Goal: Task Accomplishment & Management: Manage account settings

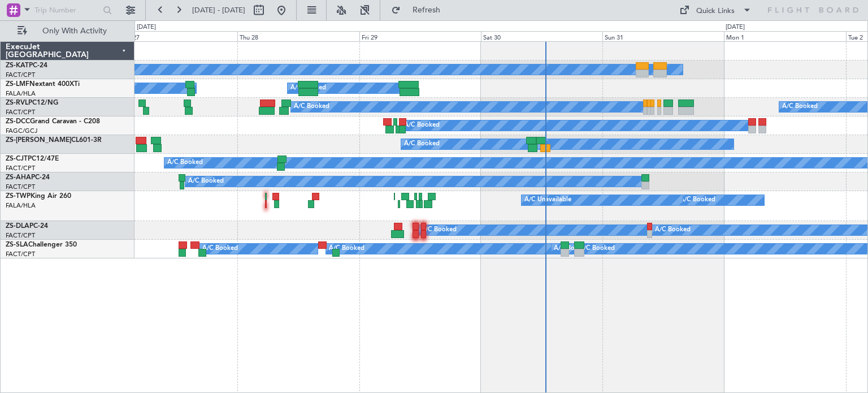
click at [592, 303] on div "A/C Unavailable A/C Booked A/C Booked A/C Booked A/C Booked A/C Booked A/C Book…" at bounding box center [500, 216] width 733 height 351
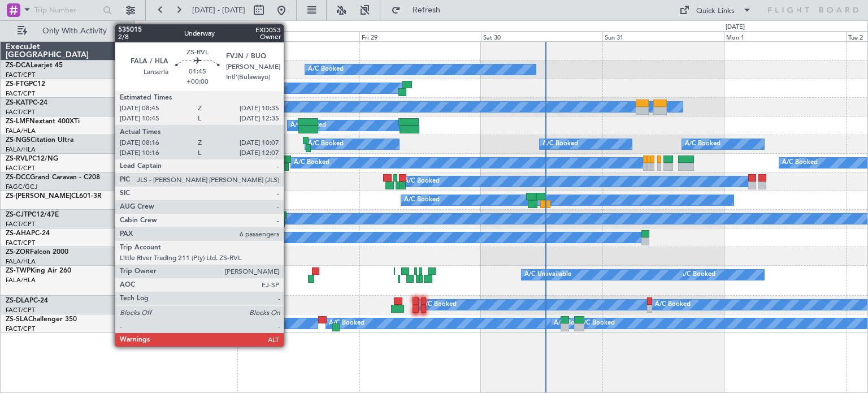
click at [289, 158] on div at bounding box center [286, 159] width 10 height 8
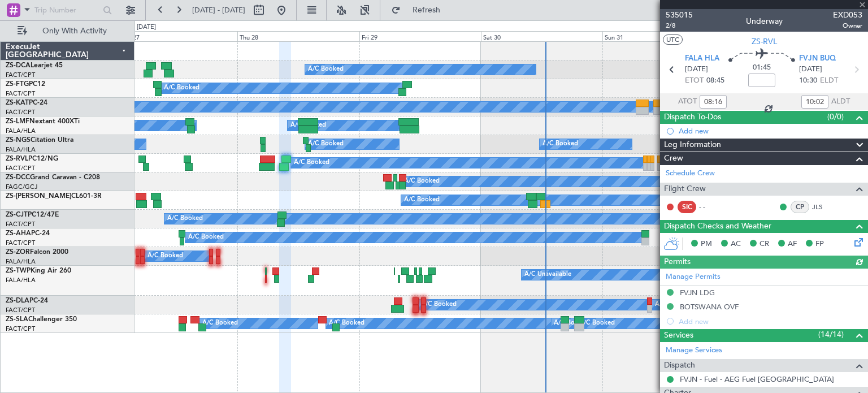
click at [700, 293] on div "Manage Permits FVJN LDG BOTSWANA OVF Add new" at bounding box center [764, 298] width 208 height 60
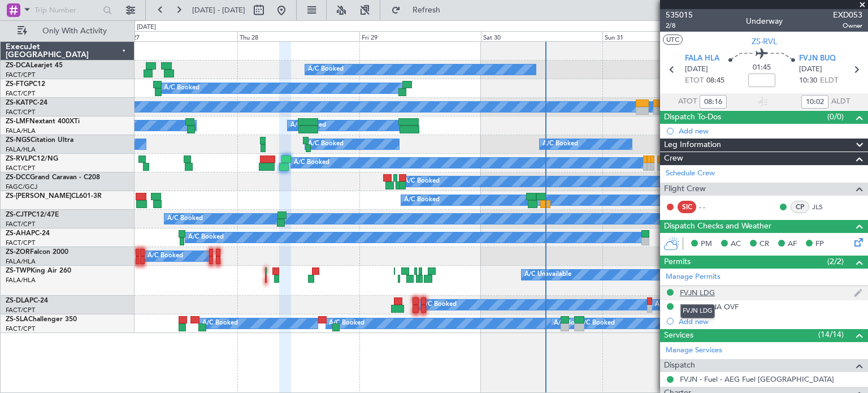
click at [693, 291] on div "FVJN LDG" at bounding box center [697, 293] width 35 height 10
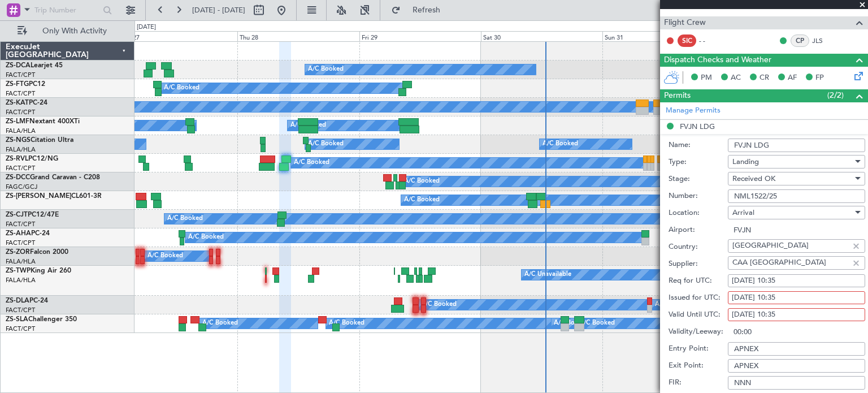
scroll to position [163, 0]
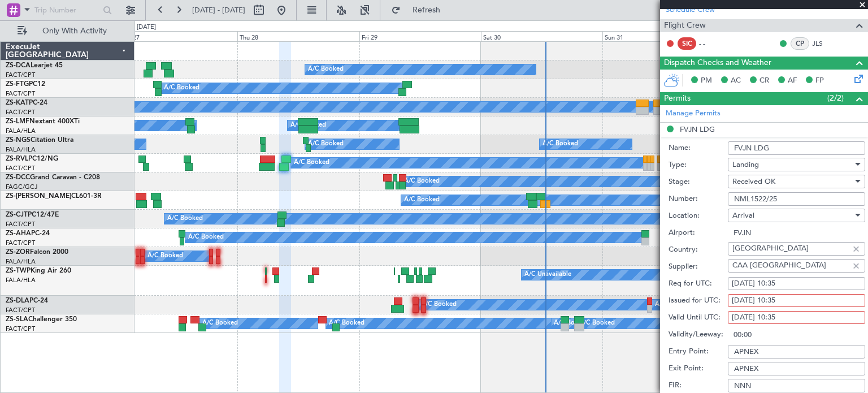
drag, startPoint x: 781, startPoint y: 198, endPoint x: 733, endPoint y: 206, distance: 48.6
click at [733, 206] on form "Name: FVJN LDG Type: Landing Stage: Received OK Number: NML1522/25 Location: [G…" at bounding box center [764, 305] width 208 height 337
click at [863, 6] on span at bounding box center [861, 5] width 11 height 10
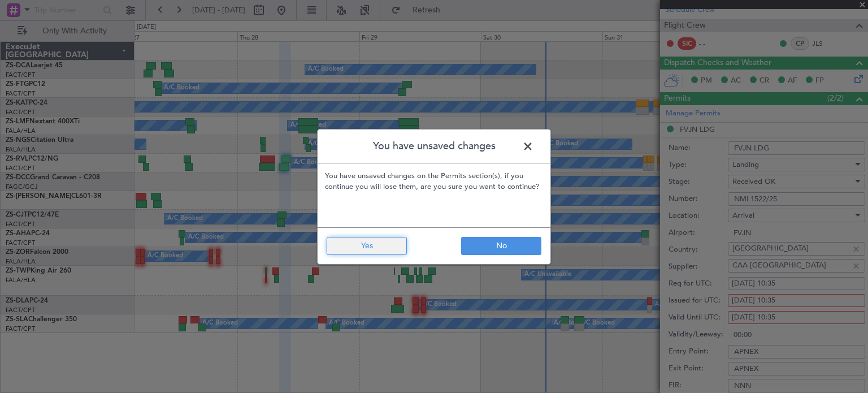
click at [373, 241] on button "Yes" at bounding box center [367, 246] width 80 height 18
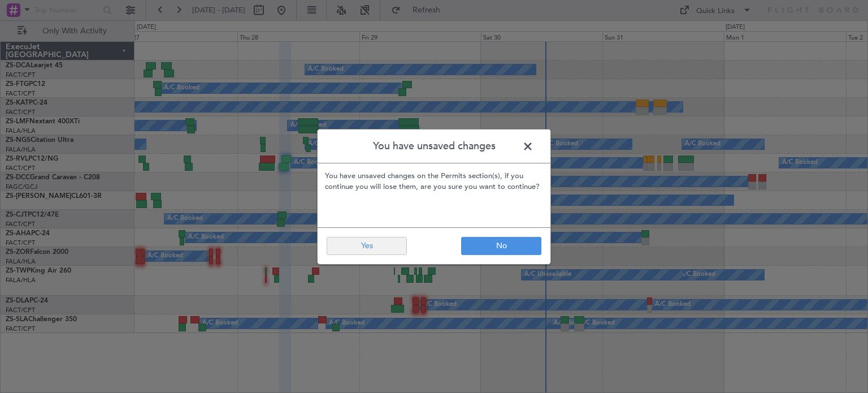
type input "0"
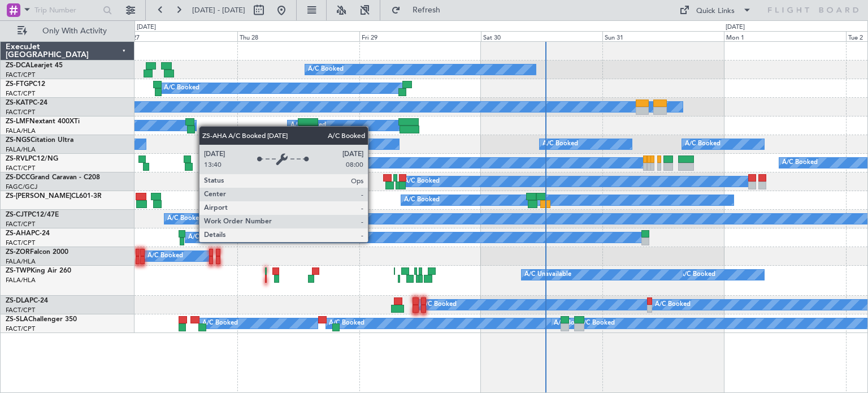
scroll to position [0, 0]
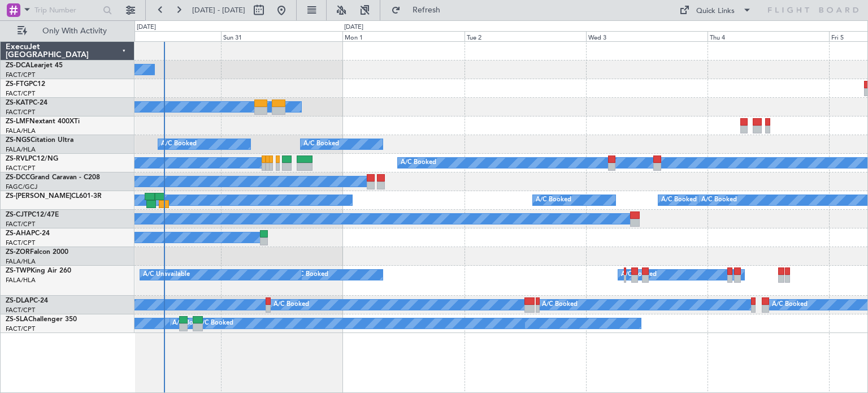
click at [295, 293] on div "A/C Booked A/C Booked A/C Booked A/C Booked A/C Unavailable A/C Booked A/C Book…" at bounding box center [500, 216] width 733 height 351
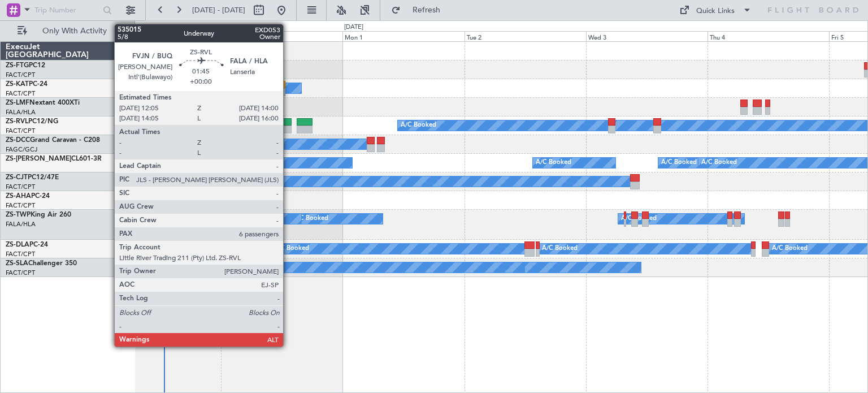
click at [288, 124] on div at bounding box center [287, 122] width 10 height 8
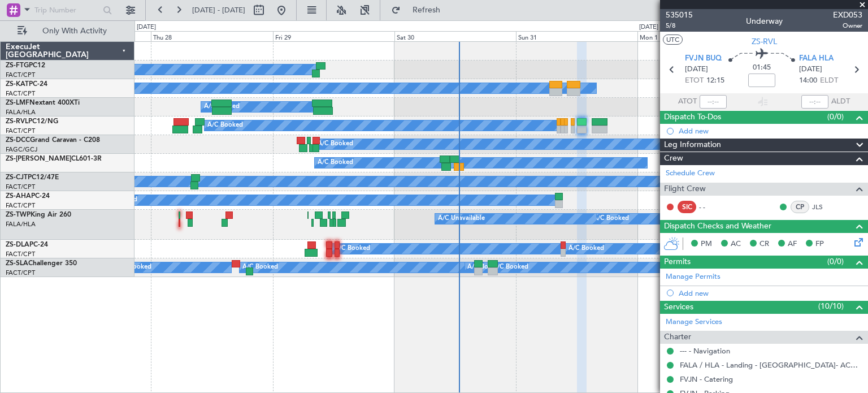
click at [552, 293] on div "A/C Booked A/C Unavailable A/C Booked A/C Booked A/C Booked A/C Booked A/C Book…" at bounding box center [500, 216] width 733 height 351
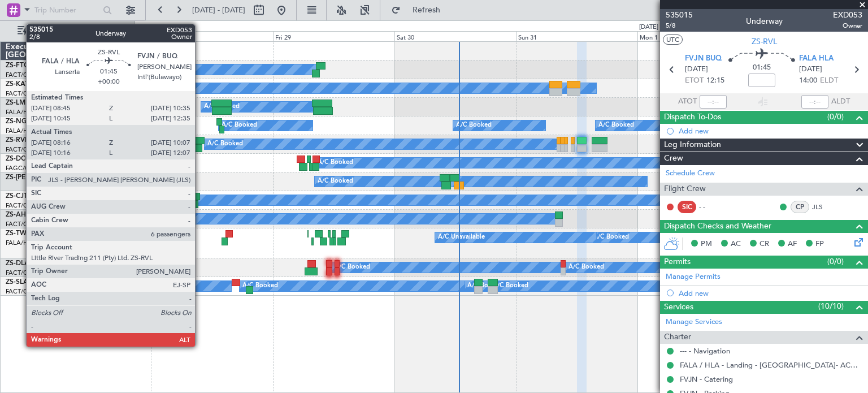
click at [200, 140] on div at bounding box center [200, 141] width 10 height 8
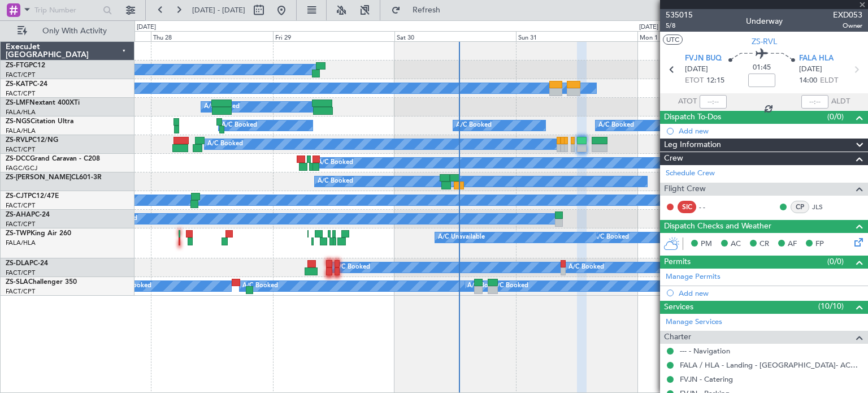
type input "08:16"
type input "10:02"
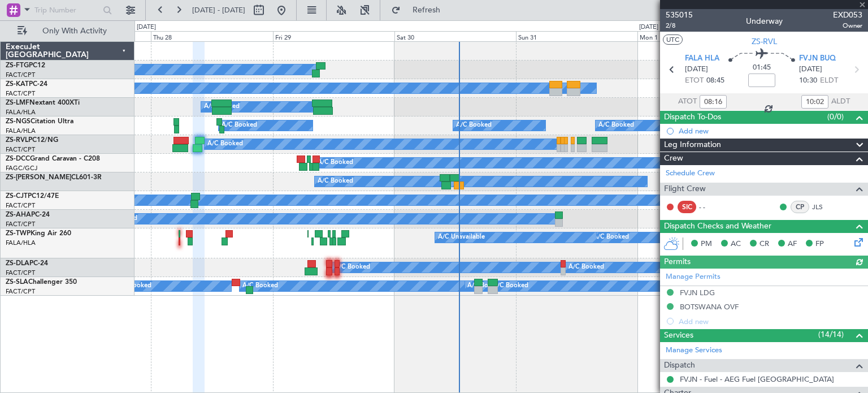
click at [702, 291] on div "Manage Permits FVJN LDG BOTSWANA OVF Add new" at bounding box center [764, 298] width 208 height 60
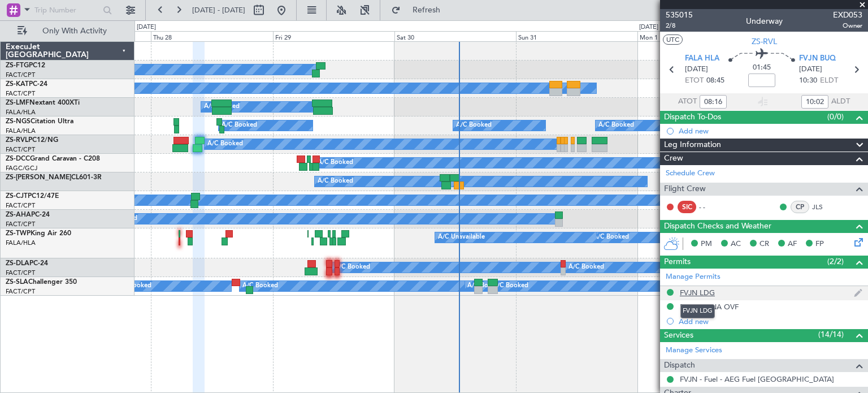
click at [686, 290] on div "FVJN LDG" at bounding box center [697, 293] width 35 height 10
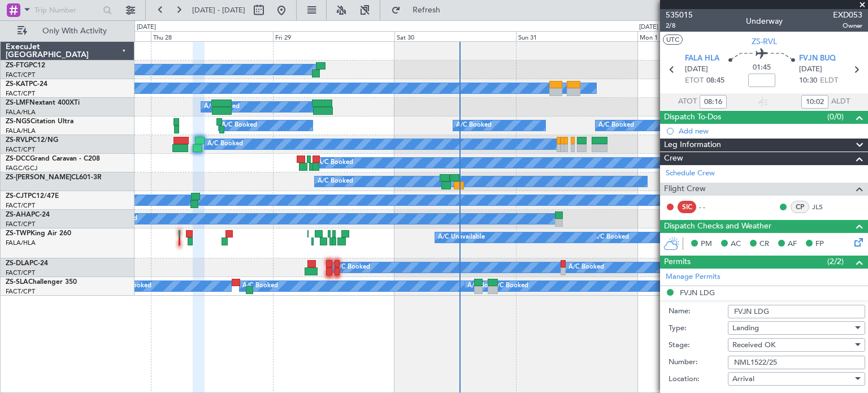
drag, startPoint x: 780, startPoint y: 359, endPoint x: 734, endPoint y: 360, distance: 45.8
click at [734, 360] on input "NML1522/25" at bounding box center [796, 362] width 137 height 14
click at [862, 2] on span at bounding box center [861, 5] width 11 height 10
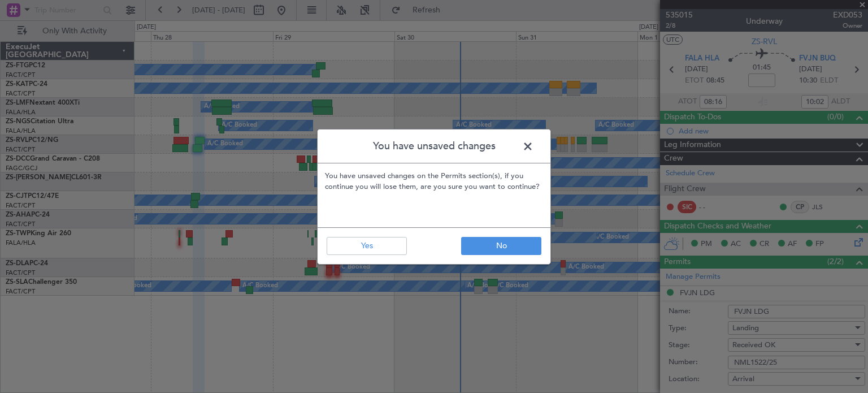
click at [862, 2] on div "You have unsaved changes You have unsaved changes on the Permits section(s), if…" at bounding box center [434, 196] width 868 height 393
click at [400, 244] on button "Yes" at bounding box center [367, 246] width 80 height 18
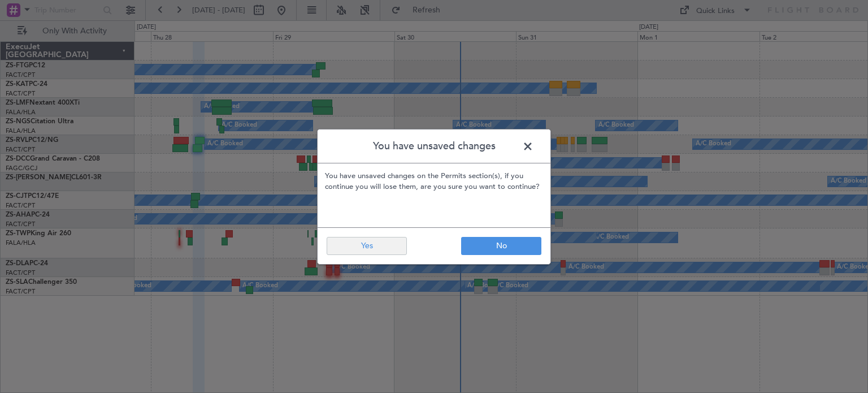
type input "0"
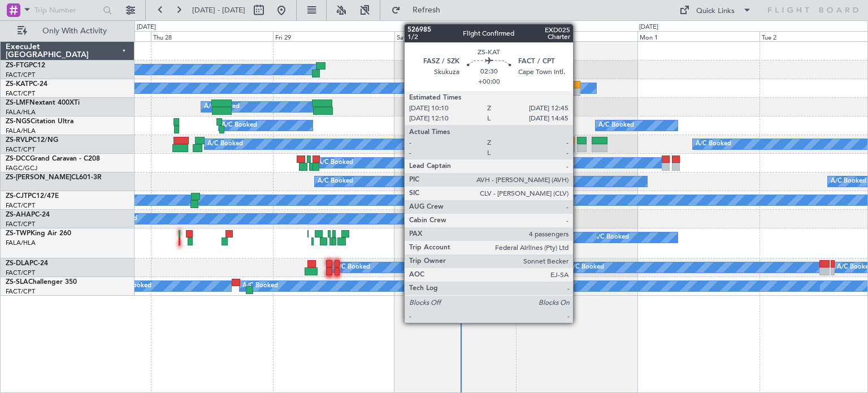
click at [578, 89] on div at bounding box center [574, 92] width 14 height 8
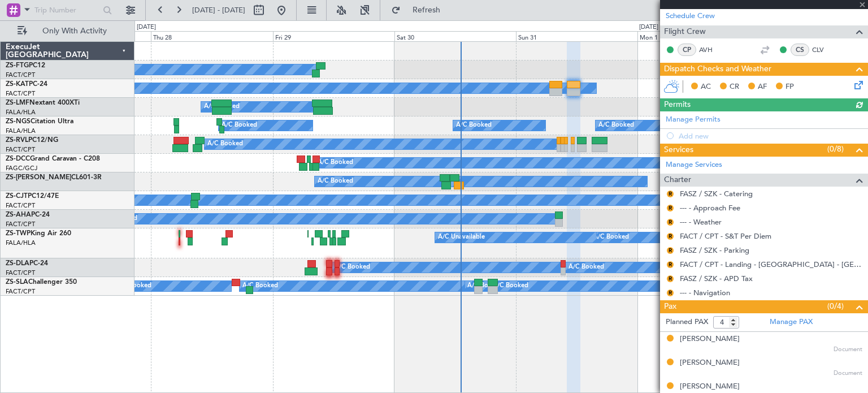
scroll to position [189, 0]
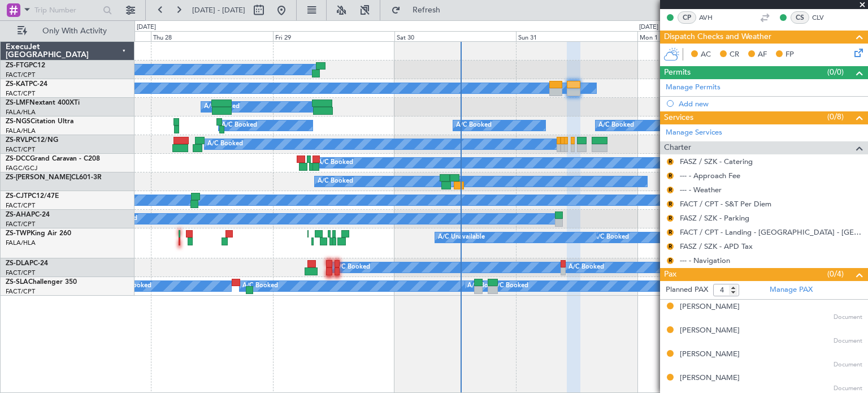
click at [860, 6] on span at bounding box center [861, 5] width 11 height 10
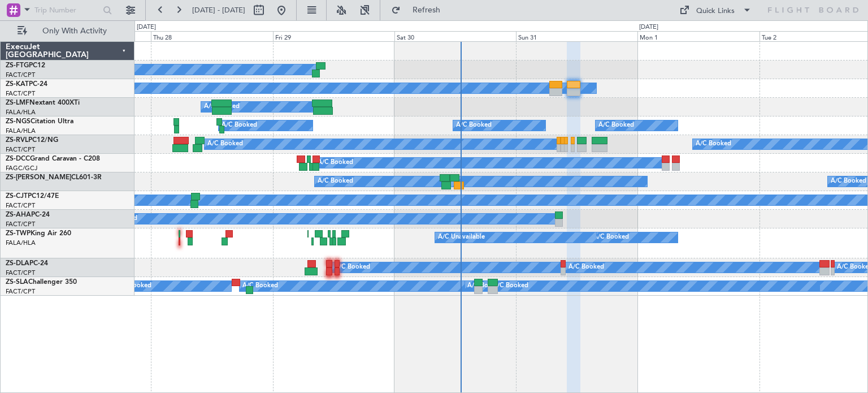
type input "0"
click at [499, 347] on div "A/C Booked A/C Unavailable A/C Booked A/C Booked A/C Booked A/C Booked A/C Book…" at bounding box center [500, 216] width 733 height 351
